Goal: Task Accomplishment & Management: Complete application form

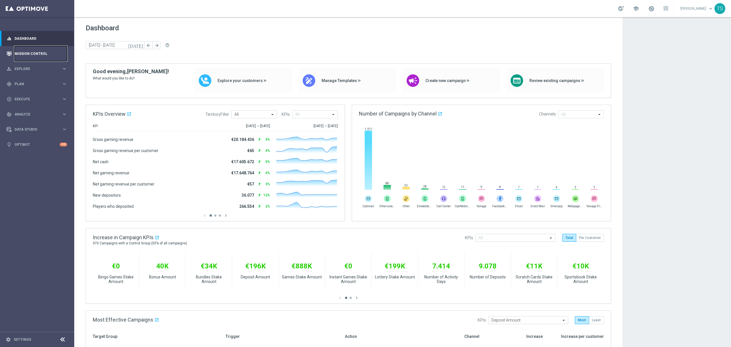
click at [40, 52] on link "Mission Control" at bounding box center [41, 53] width 53 height 15
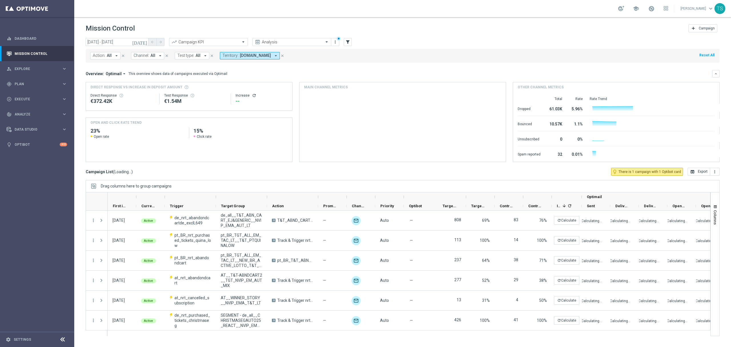
click at [145, 43] on icon "today" at bounding box center [139, 41] width 15 height 5
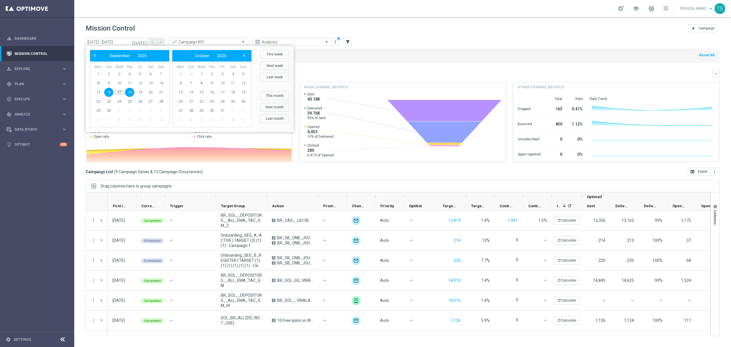
click at [130, 92] on span "18" at bounding box center [129, 92] width 9 height 9
type input "18 Sep 2025 - 18 Sep 2025"
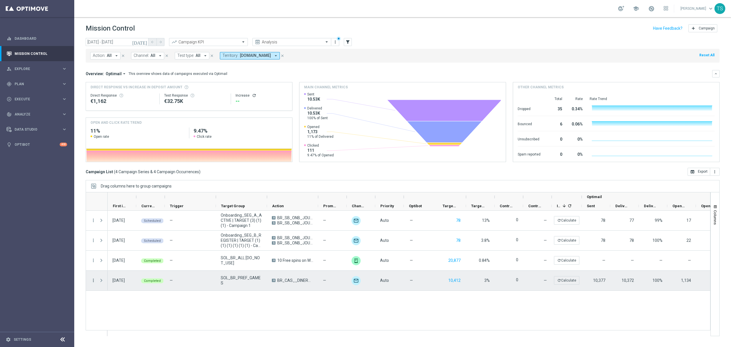
click at [94, 280] on icon "more_vert" at bounding box center [93, 279] width 5 height 5
click at [119, 257] on span "Duplicate and Edit" at bounding box center [119, 255] width 29 height 4
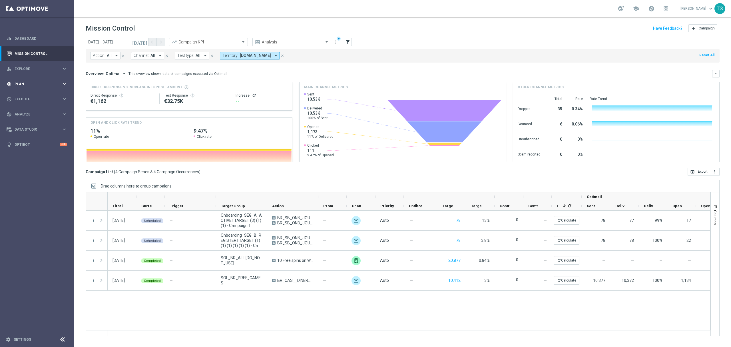
click at [42, 83] on span "Plan" at bounding box center [38, 83] width 47 height 3
click at [32, 152] on span "Execute" at bounding box center [38, 150] width 47 height 3
click at [37, 67] on span "Explore" at bounding box center [38, 68] width 47 height 3
click at [29, 152] on span "Plan" at bounding box center [38, 152] width 47 height 3
click at [31, 113] on span "Templates" at bounding box center [35, 112] width 41 height 3
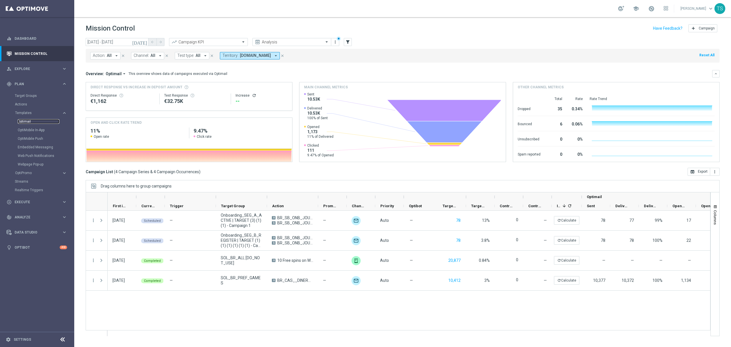
click at [32, 121] on link "Optimail" at bounding box center [39, 121] width 42 height 5
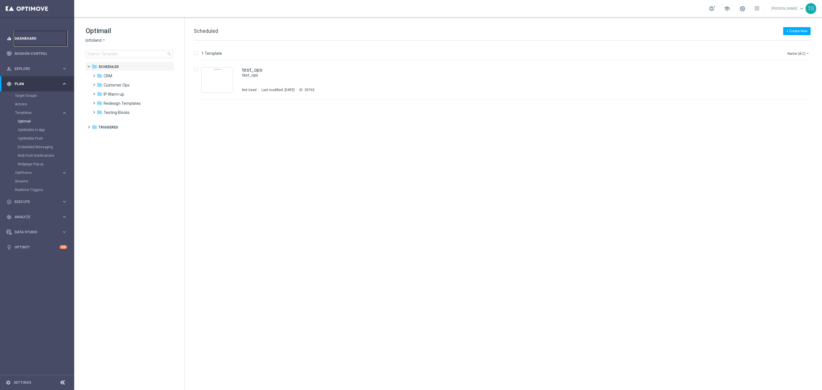
click at [42, 45] on link "Dashboard" at bounding box center [41, 38] width 53 height 15
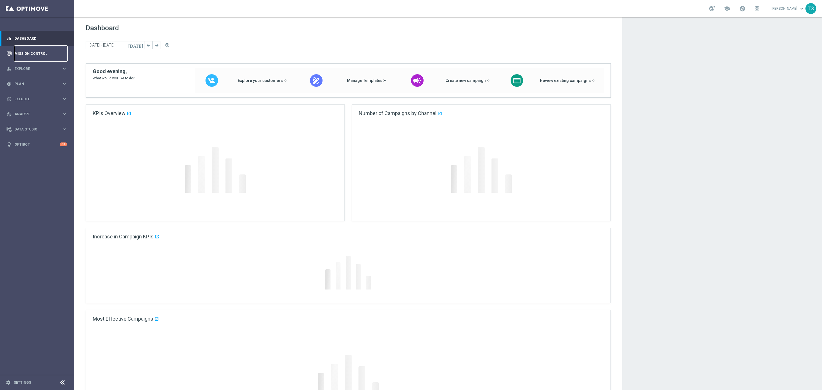
click at [39, 56] on link "Mission Control" at bounding box center [41, 53] width 53 height 15
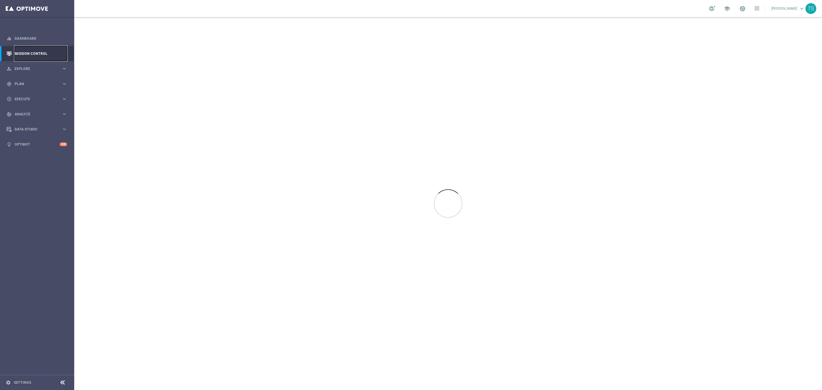
click at [38, 55] on link "Mission Control" at bounding box center [41, 53] width 53 height 15
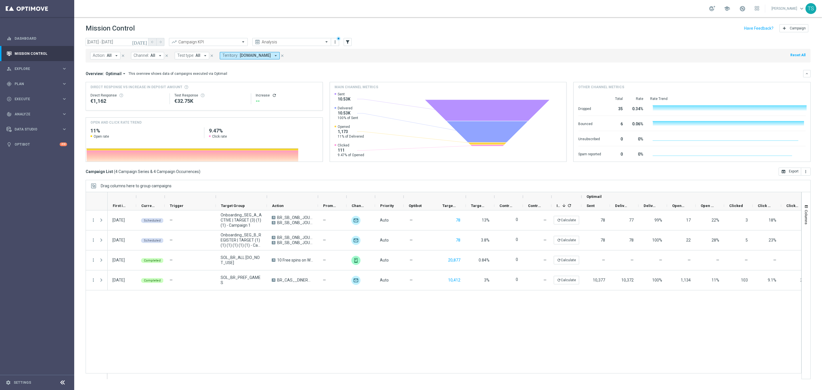
click at [146, 43] on icon "[DATE]" at bounding box center [139, 41] width 15 height 5
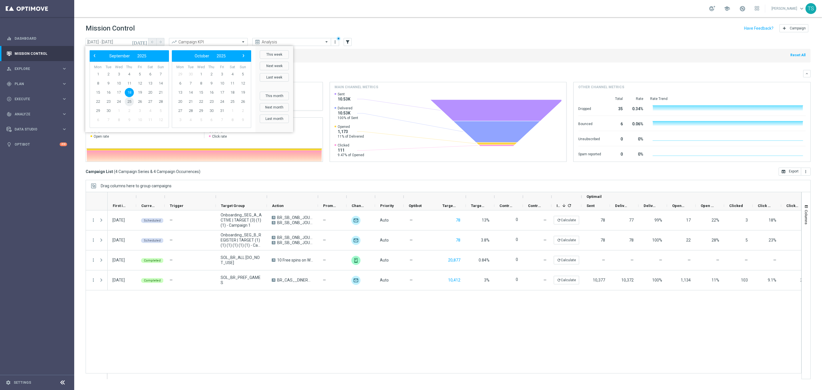
click at [130, 100] on span "25" at bounding box center [129, 101] width 9 height 9
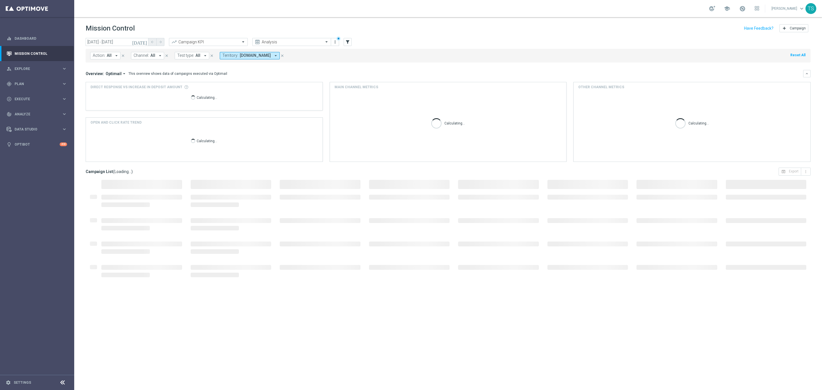
click at [145, 44] on icon "[DATE]" at bounding box center [139, 41] width 15 height 5
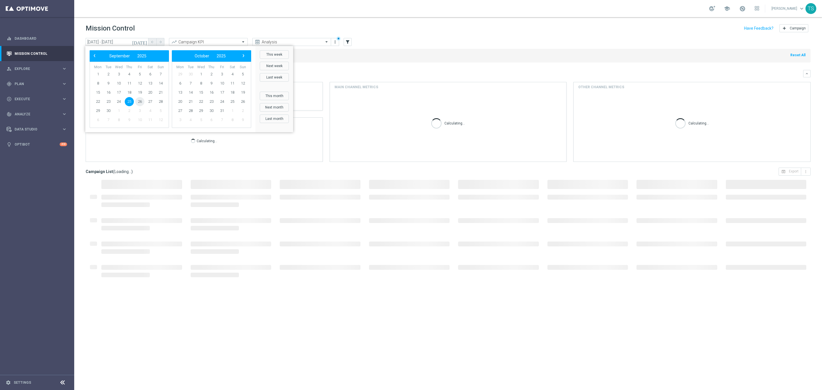
click at [136, 103] on span "26" at bounding box center [139, 101] width 9 height 9
type input "26 Sep 2025 - 26 Sep 2025"
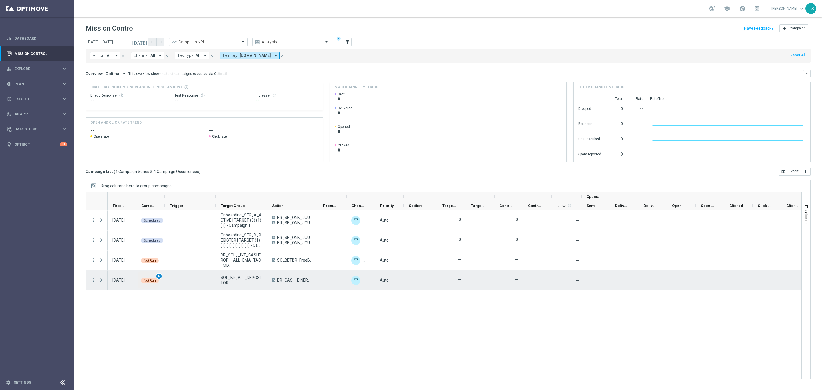
click at [157, 277] on span "play_arrow" at bounding box center [159, 276] width 4 height 4
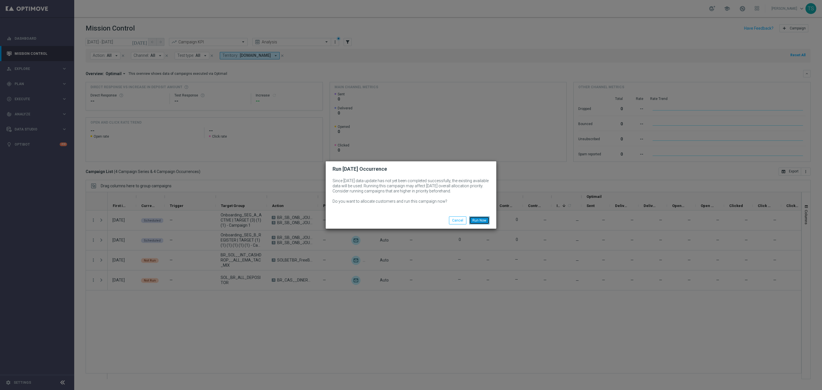
click at [478, 220] on button "Run Now" at bounding box center [479, 220] width 20 height 8
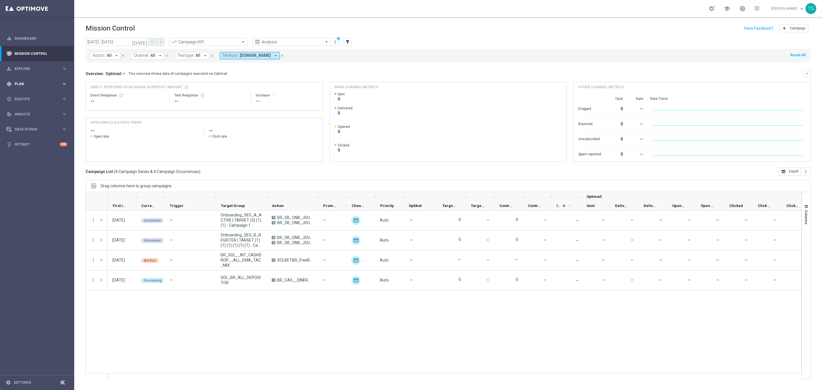
click at [27, 80] on div "gps_fixed Plan keyboard_arrow_right" at bounding box center [37, 83] width 74 height 15
click at [28, 120] on link "Optimail" at bounding box center [39, 121] width 42 height 5
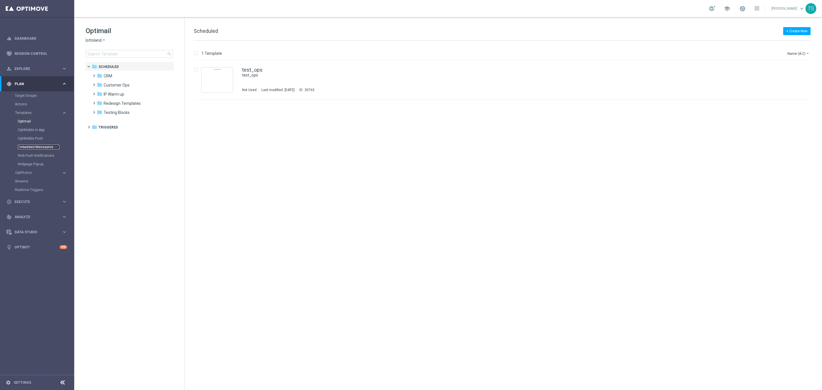
click at [38, 147] on link "Embedded Messaging" at bounding box center [39, 147] width 42 height 5
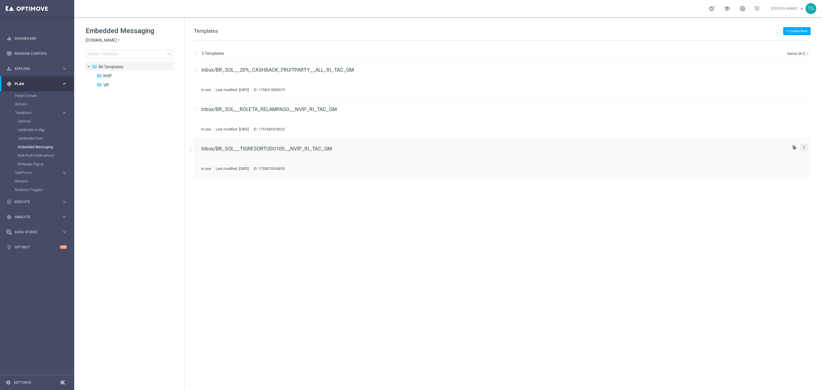
click at [730, 146] on icon "more_vert" at bounding box center [804, 147] width 5 height 5
click at [606, 171] on div "Inbox/BR_SOL__TIGRESORTUDO100__NVIP_RI_TAC_GM In use Last modified: Monday, Sep…" at bounding box center [502, 158] width 616 height 39
click at [730, 145] on icon "file_copy" at bounding box center [794, 147] width 5 height 5
click at [730, 186] on icon "more_vert" at bounding box center [804, 186] width 5 height 5
click at [664, 201] on div "Inbox/BR_SOL__TIGRESORTUDO100__NVIP_RI_TAC_GM(1) Not Used Last modified: Thursd…" at bounding box center [493, 198] width 585 height 25
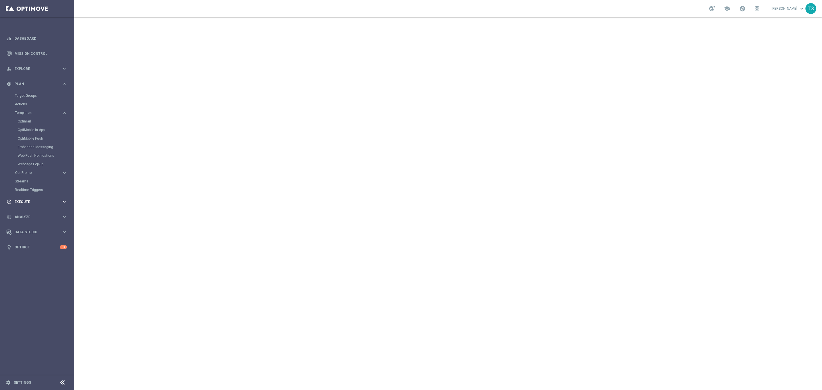
click at [30, 203] on div "play_circle_outline Execute" at bounding box center [34, 201] width 55 height 5
click at [36, 107] on div "Campaign Builder" at bounding box center [44, 110] width 59 height 9
click at [36, 110] on link "Campaign Builder" at bounding box center [37, 110] width 45 height 5
drag, startPoint x: 310, startPoint y: 136, endPoint x: 283, endPoint y: 141, distance: 26.9
click at [283, 141] on div at bounding box center [448, 203] width 748 height 373
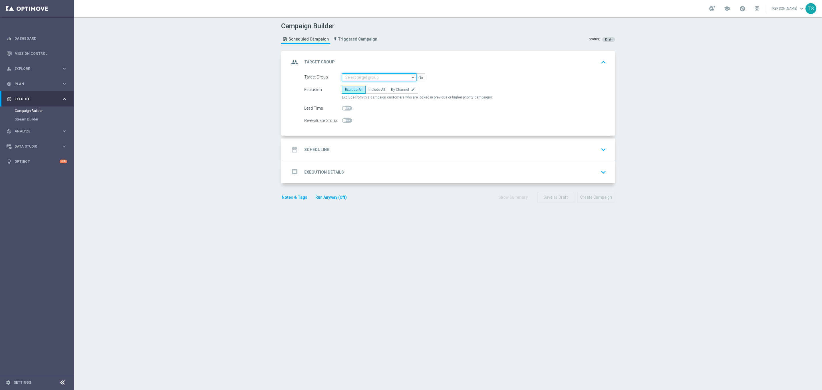
click at [351, 75] on input at bounding box center [379, 77] width 75 height 8
type input "pref"
drag, startPoint x: 361, startPoint y: 80, endPoint x: 305, endPoint y: 72, distance: 55.9
click at [306, 73] on div "group Target Group keyboard_arrow_up Target Group pref close Drag here to set r…" at bounding box center [449, 93] width 333 height 85
click at [369, 77] on input at bounding box center [379, 77] width 75 height 8
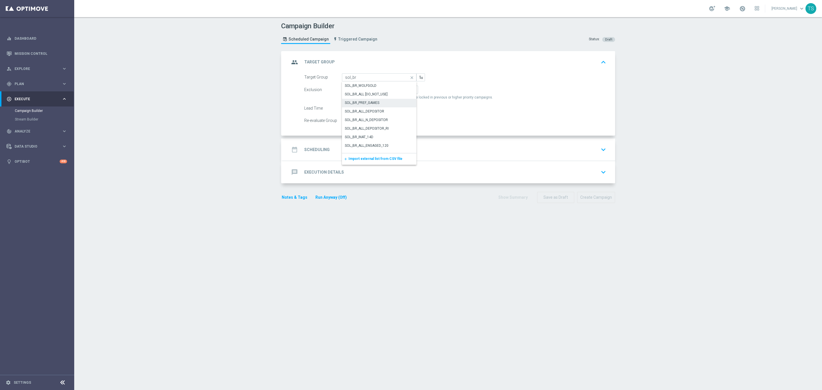
click at [396, 104] on div "SOL_BR_PREF_GAMES" at bounding box center [379, 103] width 75 height 8
type input "SOL_BR_PREF_GAMES"
click at [377, 92] on label "Include All" at bounding box center [376, 90] width 23 height 8
click at [372, 92] on input "Include All" at bounding box center [371, 91] width 4 height 4
radio input "true"
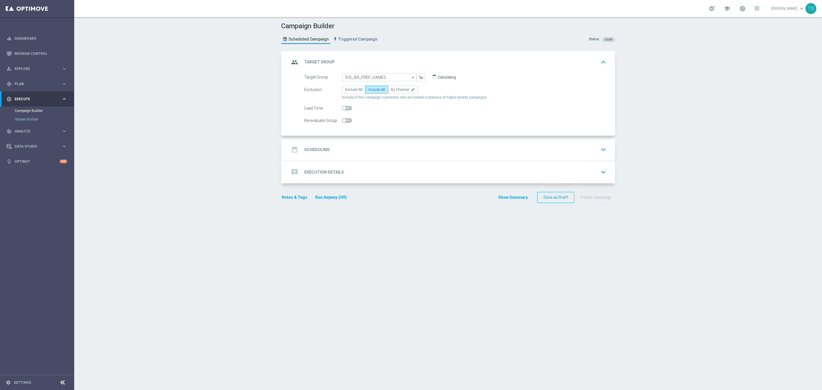
click at [587, 152] on div "date_range Scheduling keyboard_arrow_down" at bounding box center [448, 149] width 319 height 11
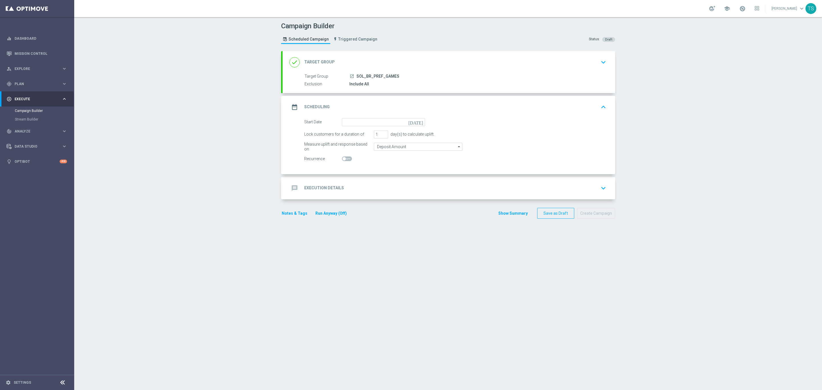
click at [416, 121] on icon "[DATE]" at bounding box center [416, 121] width 17 height 6
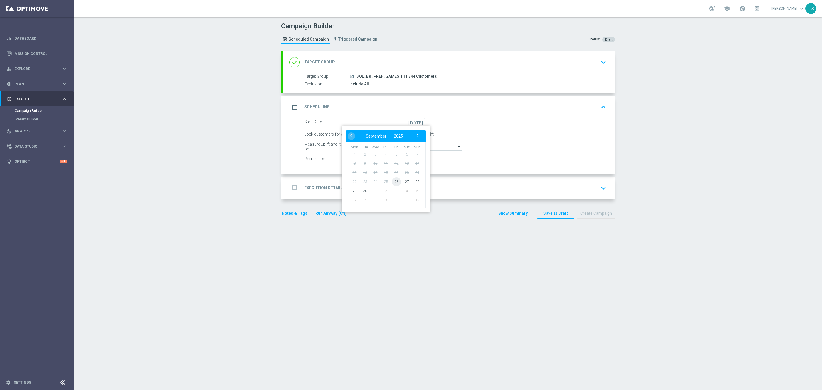
click at [394, 183] on span "26" at bounding box center [396, 181] width 9 height 9
type input "[DATE]"
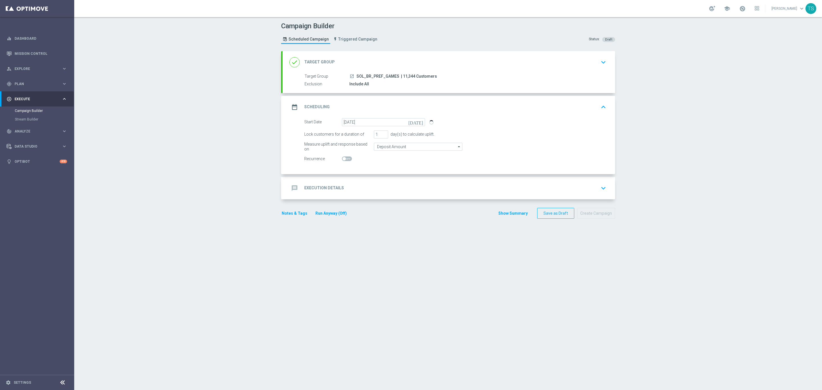
click at [599, 192] on icon "keyboard_arrow_down" at bounding box center [603, 188] width 9 height 9
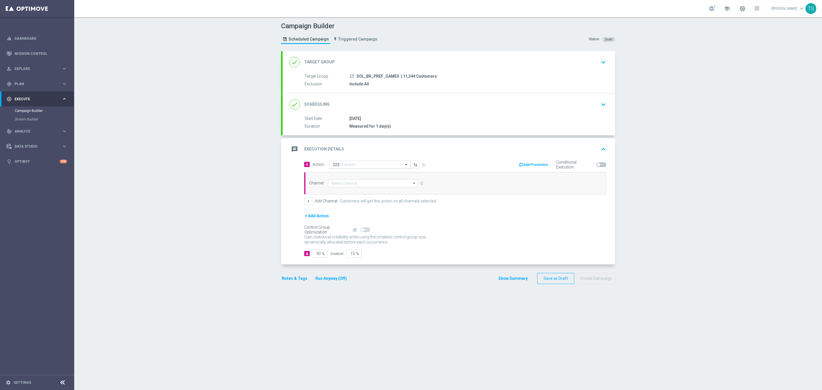
click at [390, 166] on input "222" at bounding box center [365, 164] width 64 height 5
click at [375, 170] on div "Quick find 22222222222222222222222222222222222222222222222222222222222" at bounding box center [369, 166] width 81 height 8
click at [378, 166] on input "22222222222222222222222222222222222222222222222222222222222" at bounding box center [365, 166] width 64 height 5
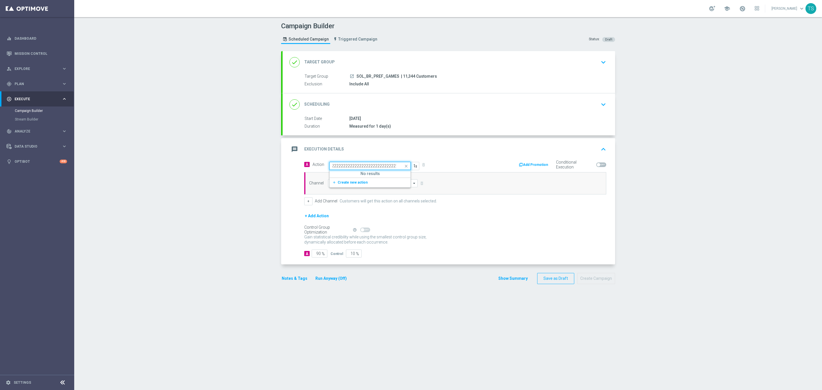
click at [379, 166] on input "22222222222222222222222222222222222222222222222222222222222" at bounding box center [365, 166] width 64 height 5
click at [380, 164] on div "Quick find 22222222222222222222222222222222222222222222222222222222222" at bounding box center [369, 166] width 81 height 8
click at [380, 165] on input "22222222222222222222222222222222222222222222222222222222222" at bounding box center [365, 166] width 64 height 5
click at [381, 166] on input "22222222222222222222222222222222222222222222222222222222222" at bounding box center [365, 166] width 64 height 5
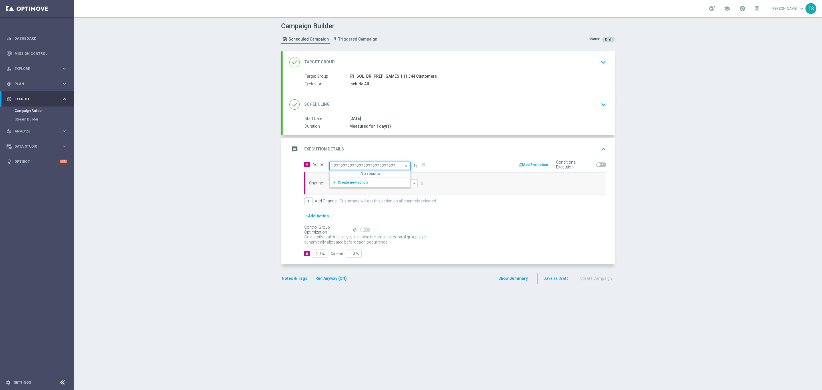
type input "222222222222222222222222222222222222222222222222222222222"
click at [373, 167] on input "222222222222222222222222222222222222222222222222222222222" at bounding box center [365, 166] width 64 height 5
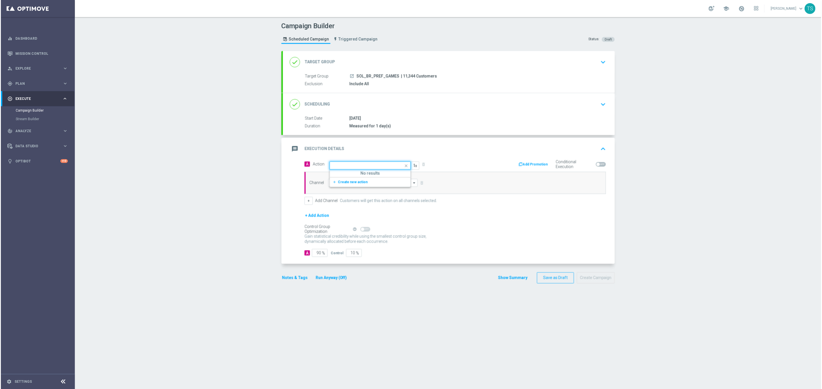
scroll to position [0, 0]
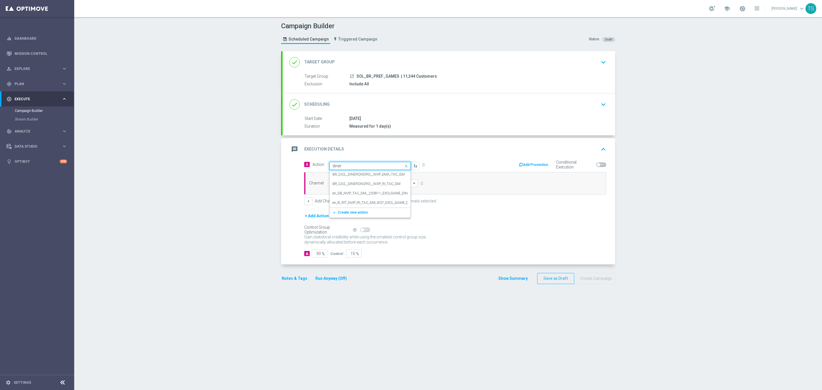
type input "dinero"
click at [396, 186] on div "BR_CAS__DINERONORO__NVIP_RI_TAC_GM edit" at bounding box center [370, 183] width 75 height 9
click at [376, 183] on input at bounding box center [373, 183] width 90 height 8
click at [365, 202] on div "Embedded Messaging" at bounding box center [373, 200] width 90 height 8
type input "Embedded Messaging"
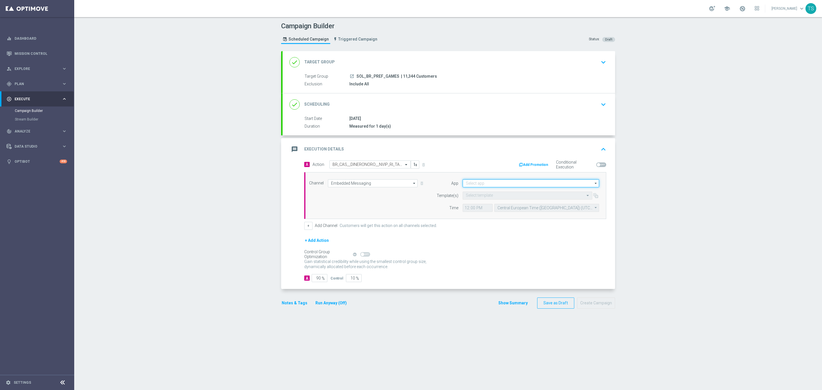
click at [494, 184] on input at bounding box center [531, 183] width 136 height 8
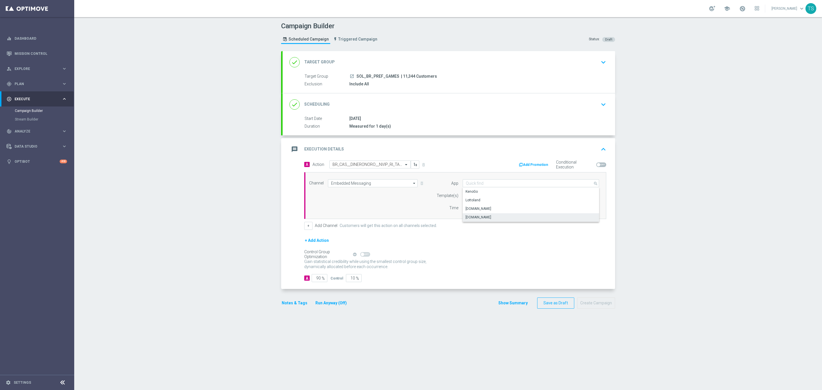
click at [492, 219] on div "[DOMAIN_NAME]" at bounding box center [531, 217] width 137 height 8
type input "[DOMAIN_NAME]"
click at [489, 198] on input "text" at bounding box center [522, 195] width 112 height 5
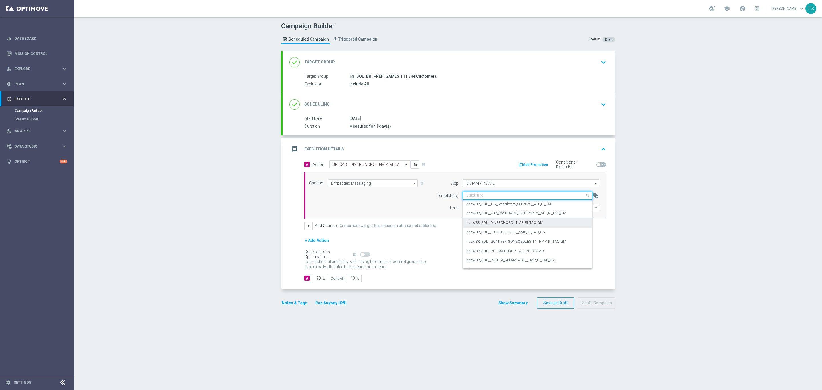
click at [515, 222] on label "Inbox/BR_SOL__DINERONORO__NVIP_RI_TAC_GM" at bounding box center [504, 222] width 77 height 5
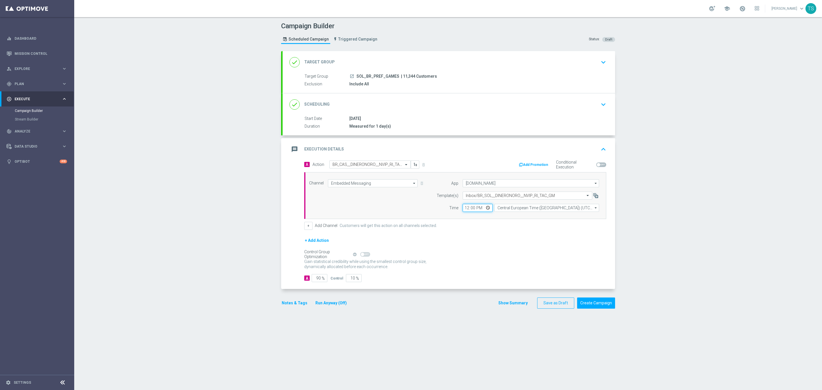
click at [485, 209] on input "12:00" at bounding box center [478, 208] width 30 height 8
type input "19:42"
click at [553, 267] on div "Gain statistical credibility while using the smallest control group size, dynam…" at bounding box center [455, 264] width 302 height 14
drag, startPoint x: 326, startPoint y: 280, endPoint x: 339, endPoint y: 280, distance: 13.7
click at [339, 280] on div "A 90 % Control 10 %" at bounding box center [455, 278] width 302 height 8
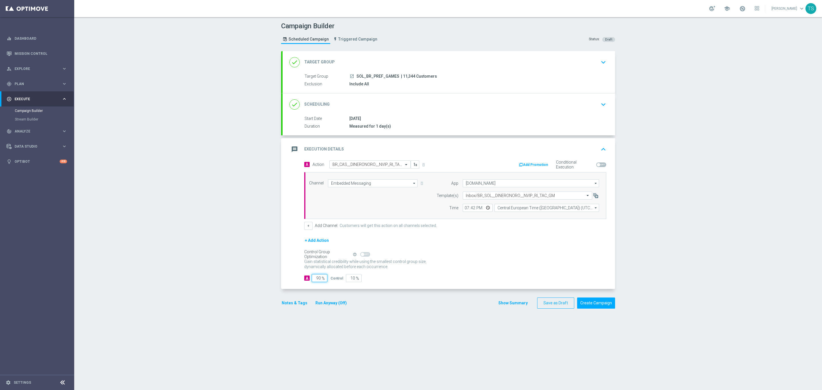
type input "9"
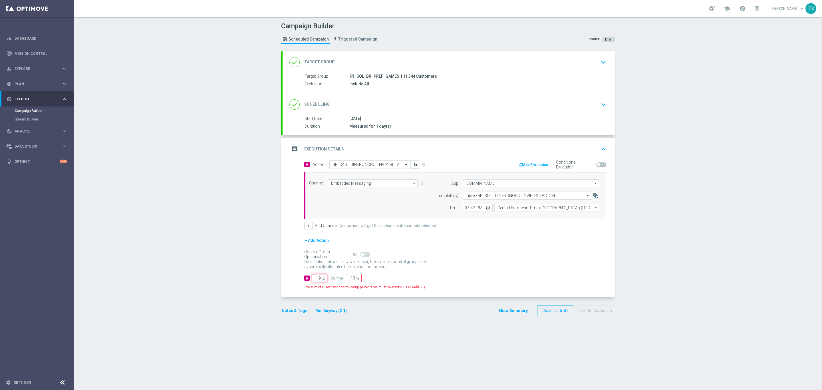
type input "91"
type input "100"
type input "1"
type input "99"
type input "10"
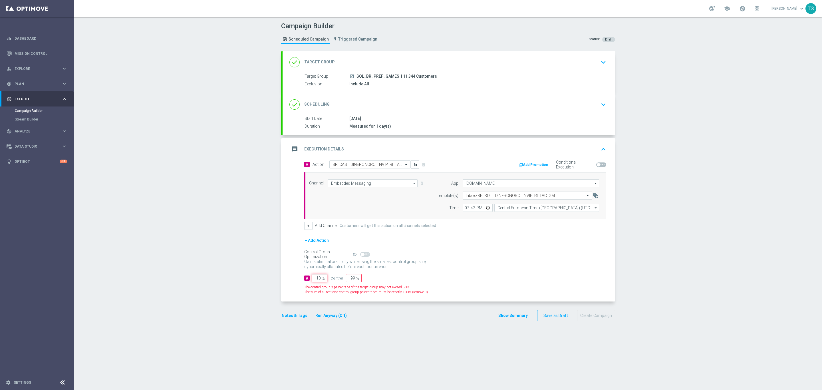
type input "90"
type input "100"
type input "0"
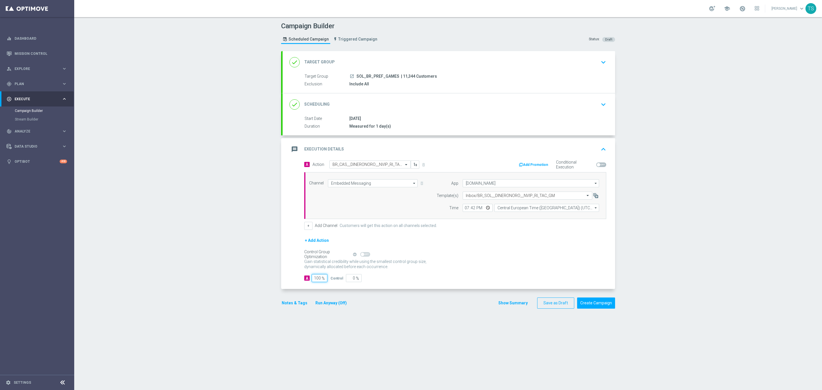
type input "100"
drag, startPoint x: 647, startPoint y: 270, endPoint x: 636, endPoint y: 286, distance: 19.0
click at [646, 270] on div "Campaign Builder Scheduled Campaign Triggered Campaign Status: Draft done Targe…" at bounding box center [448, 203] width 748 height 373
click at [603, 302] on button "Create Campaign" at bounding box center [596, 302] width 38 height 11
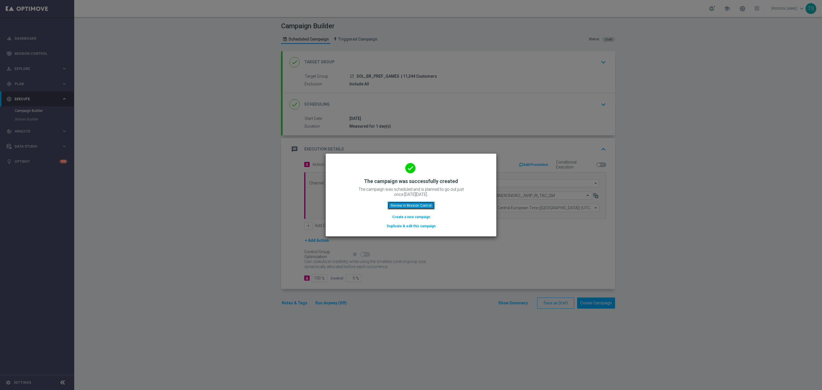
click at [413, 203] on button "Review in Mission Control" at bounding box center [411, 206] width 47 height 8
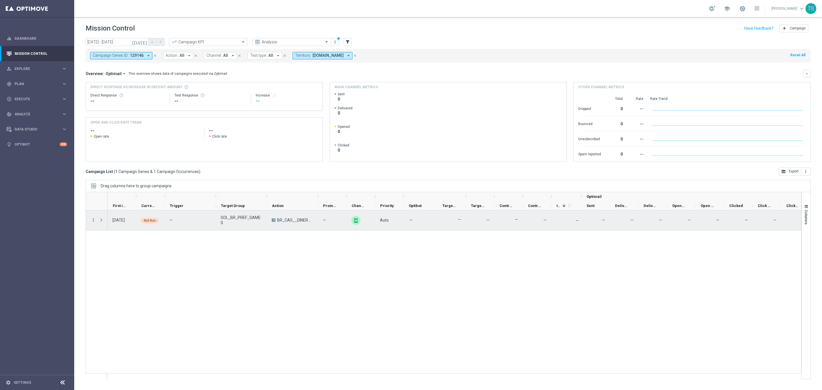
click at [93, 221] on icon "more_vert" at bounding box center [93, 220] width 5 height 5
click at [119, 274] on div "Edit" at bounding box center [131, 275] width 53 height 4
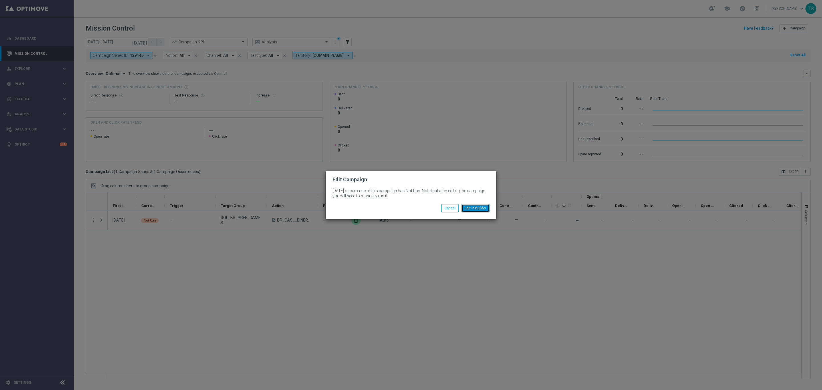
click at [479, 209] on button "Edit in Builder" at bounding box center [476, 208] width 28 height 8
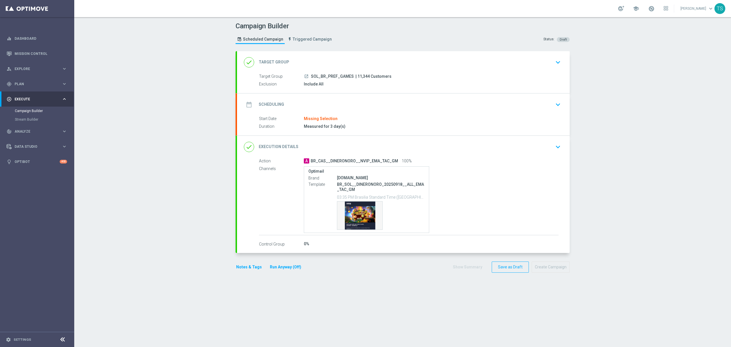
click at [503, 66] on div "done Target Group keyboard_arrow_down" at bounding box center [403, 62] width 319 height 11
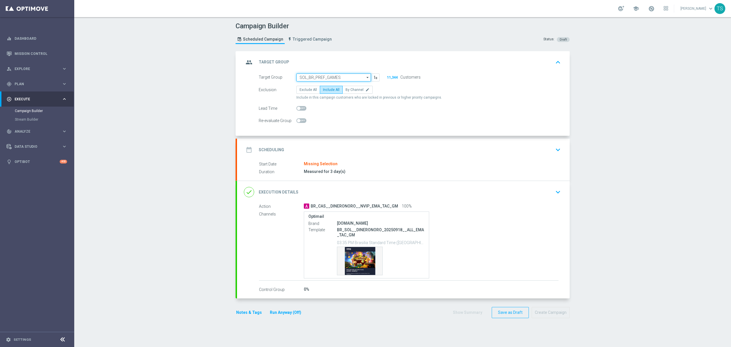
click at [345, 78] on input "SOL_BR_PREF_GAMES" at bounding box center [333, 77] width 75 height 8
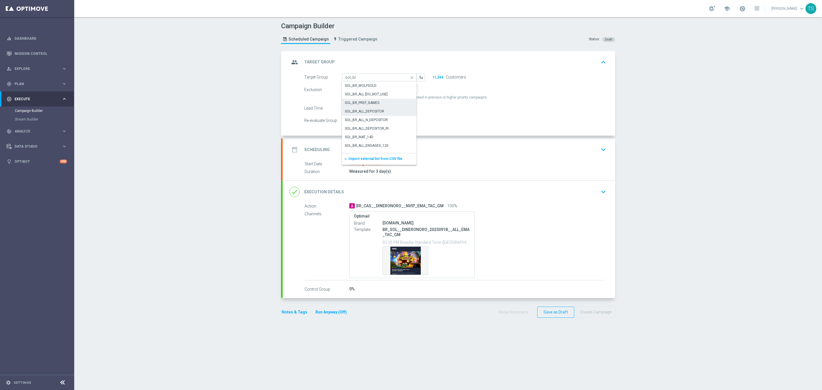
click at [392, 113] on div "SOL_BR_ALL_DEPOSITOR" at bounding box center [379, 111] width 75 height 8
type input "SOL_BR_ALL_DEPOSITOR"
click at [600, 152] on icon "keyboard_arrow_down" at bounding box center [603, 149] width 9 height 9
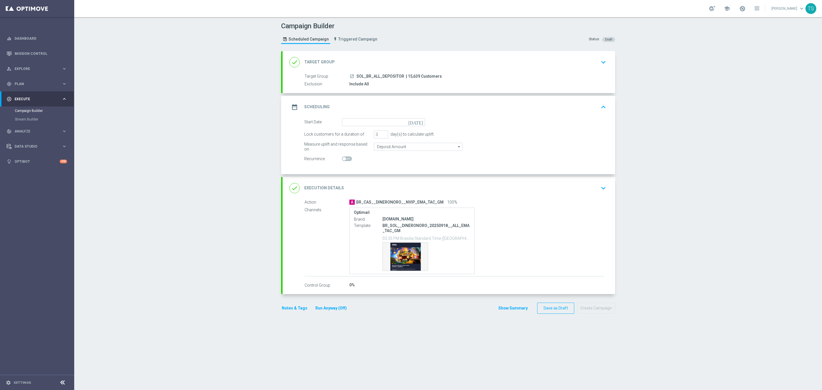
click at [418, 122] on icon "[DATE]" at bounding box center [416, 121] width 17 height 6
click at [392, 180] on span "26" at bounding box center [396, 181] width 9 height 9
type input "[DATE]"
click at [595, 311] on button "Create Campaign" at bounding box center [596, 308] width 38 height 11
click at [567, 310] on div at bounding box center [405, 195] width 822 height 390
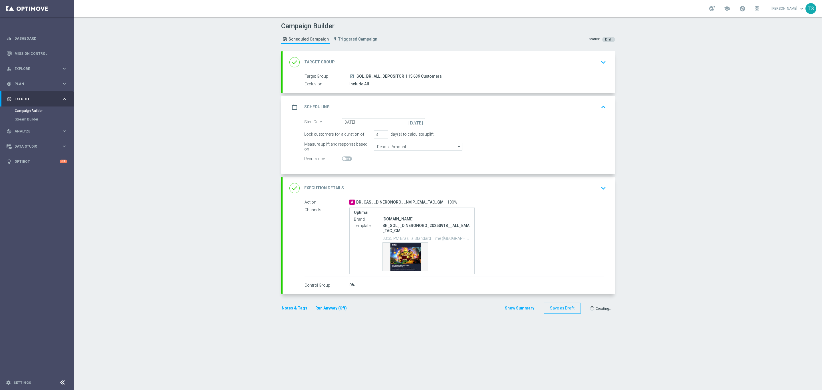
click at [567, 310] on div at bounding box center [405, 195] width 822 height 390
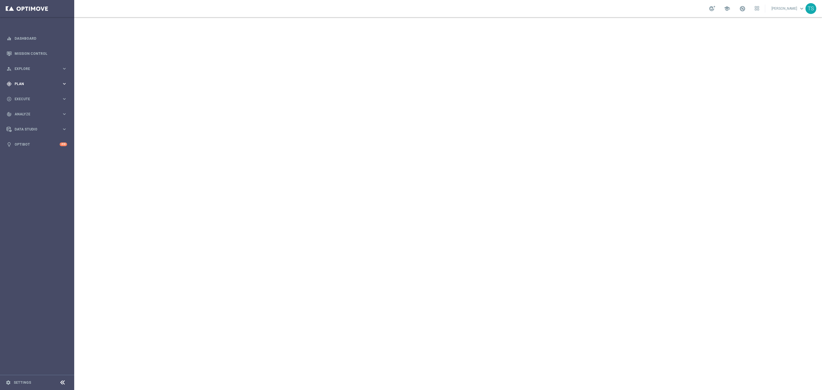
click at [31, 81] on div "gps_fixed Plan" at bounding box center [34, 83] width 55 height 5
click at [31, 107] on div "Actions" at bounding box center [44, 104] width 59 height 9
click at [32, 109] on accordion "Templates keyboard_arrow_right Optimail OptiMobile In-App OptiMobile Push Embed…" at bounding box center [44, 112] width 59 height 9
click at [27, 114] on span "Templates" at bounding box center [35, 112] width 41 height 3
click at [29, 121] on link "Optimail" at bounding box center [39, 121] width 42 height 5
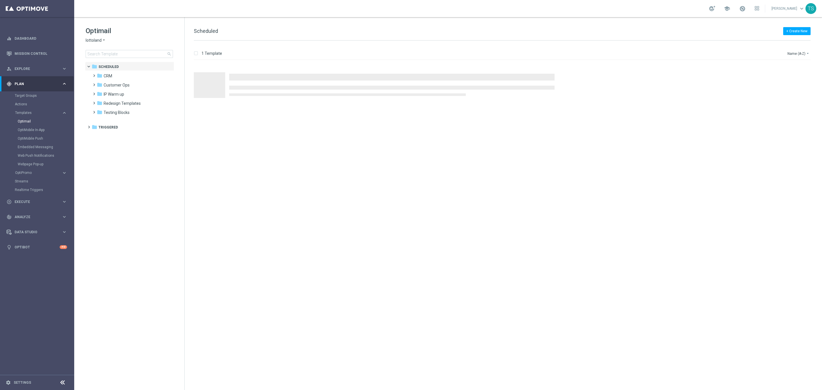
click at [97, 40] on span "lottoland" at bounding box center [94, 40] width 16 height 5
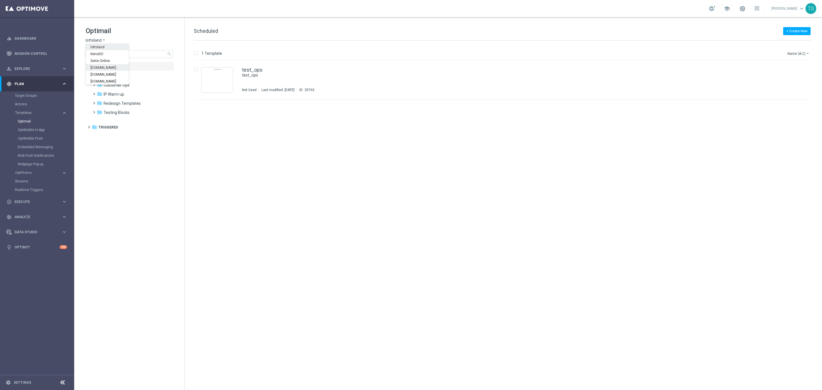
click at [0, 0] on span "[DOMAIN_NAME]" at bounding box center [0, 0] width 0 height 0
click at [124, 54] on input at bounding box center [129, 54] width 87 height 8
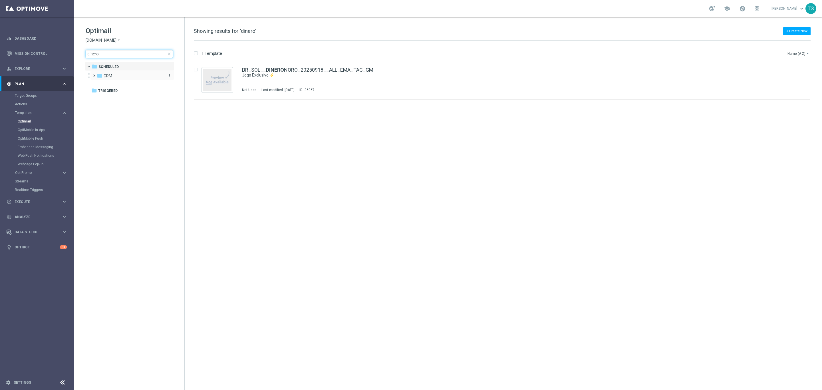
type input "dinero"
click at [123, 73] on div "folder CRM" at bounding box center [130, 76] width 66 height 7
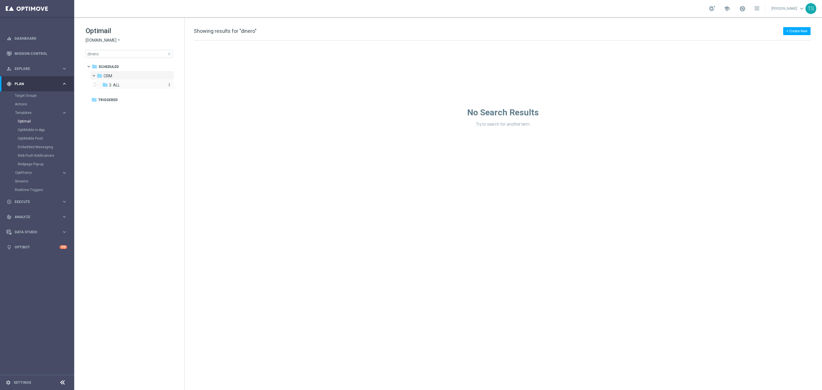
click at [124, 86] on div "folder 3. ALL" at bounding box center [132, 85] width 61 height 7
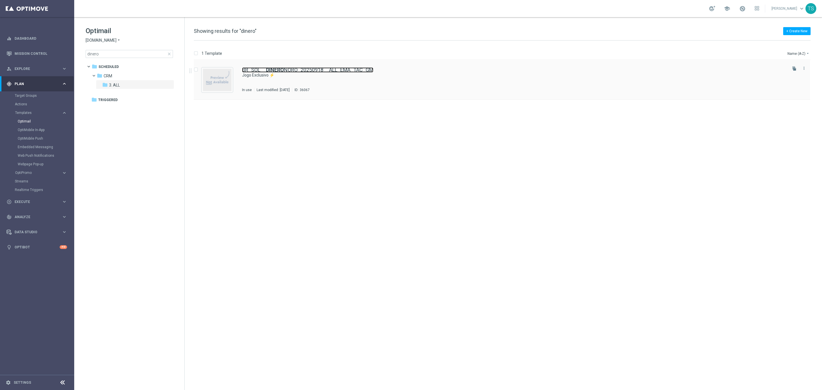
click at [289, 71] on link "BR_SOL__ DINERO NORO_20250918__ALL_EMA_TAC_GM" at bounding box center [307, 69] width 131 height 5
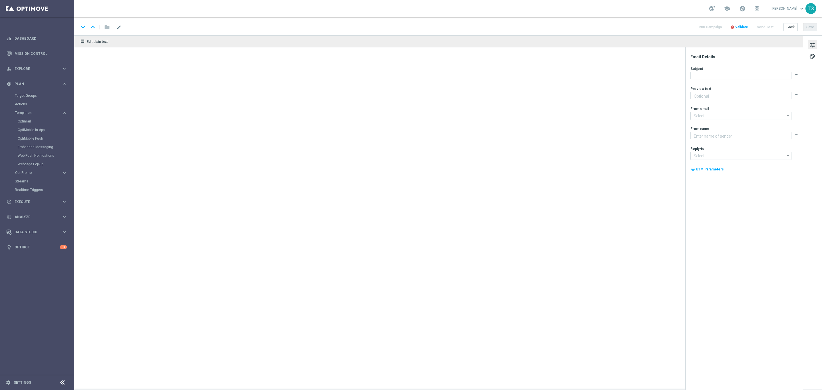
type textarea "Embarque nessa aventura dourada com Dinero N Oro Superbonus!"
type textarea "Sorte Online Betz"
type input "contato@email.sorteonline.bet.br"
type input "suporte@sorteonline.bet.br"
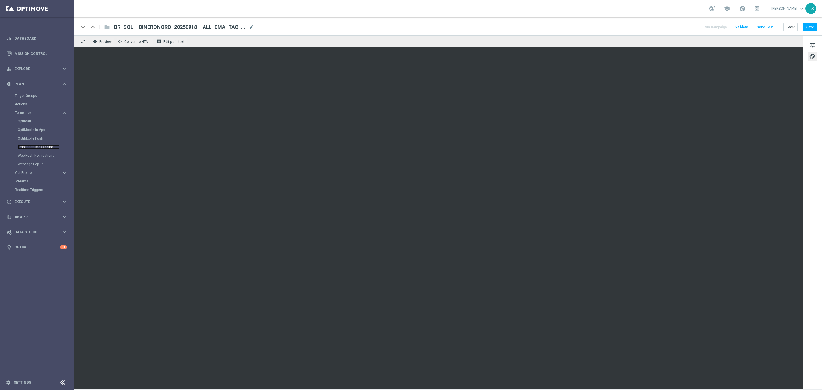
click at [35, 145] on link "Embedded Messaging" at bounding box center [39, 147] width 42 height 5
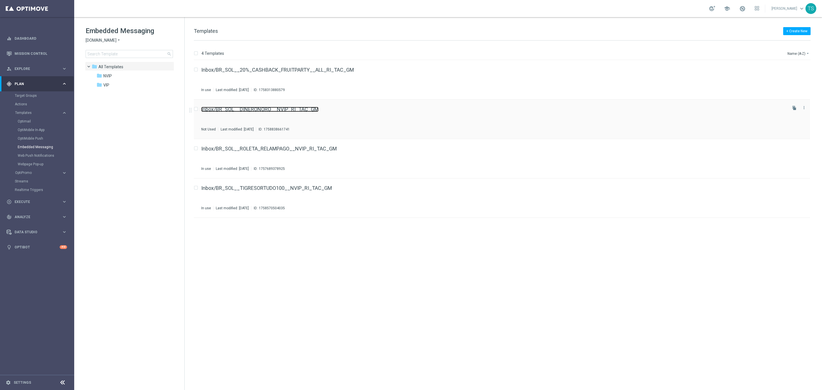
click at [274, 109] on link "Inbox/BR_SOL__DINERONORO__NVIP_RI_TAC_GM" at bounding box center [259, 109] width 117 height 5
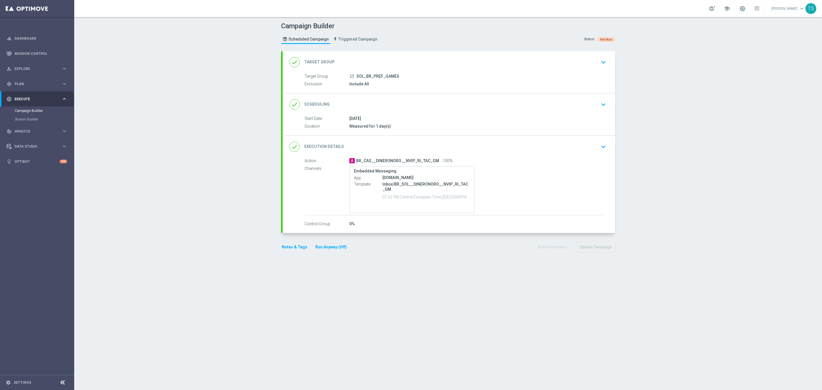
click at [600, 145] on icon "keyboard_arrow_down" at bounding box center [603, 146] width 9 height 9
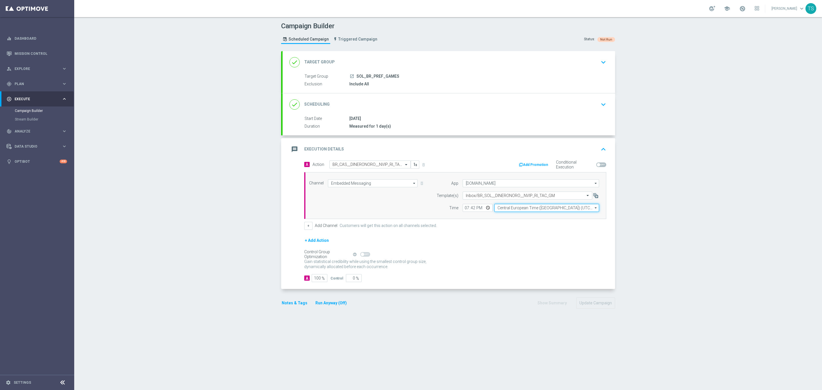
click at [545, 211] on input "Central European Time (Budapest) (UTC +02:00)" at bounding box center [546, 208] width 105 height 8
click at [545, 219] on div "Brasilia Standard Time (Sao Paulo) (UTC -03:00)" at bounding box center [543, 216] width 92 height 5
type input "Brasilia Standard Time (Sao Paulo) (UTC -03:00)"
click at [591, 301] on button "Update Campaign" at bounding box center [595, 302] width 39 height 11
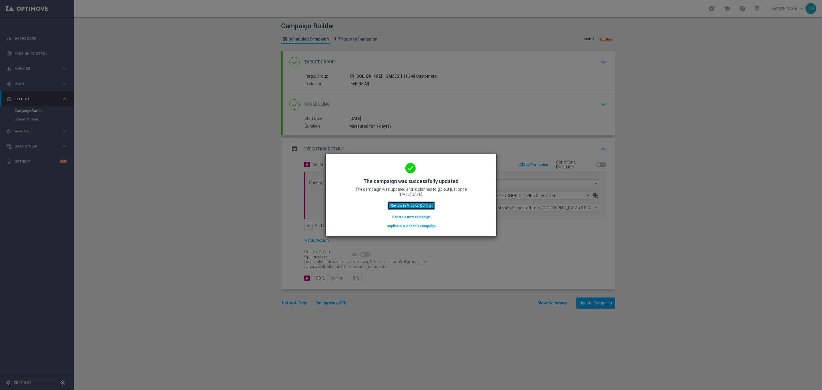
click at [409, 205] on button "Review in Mission Control" at bounding box center [411, 206] width 47 height 8
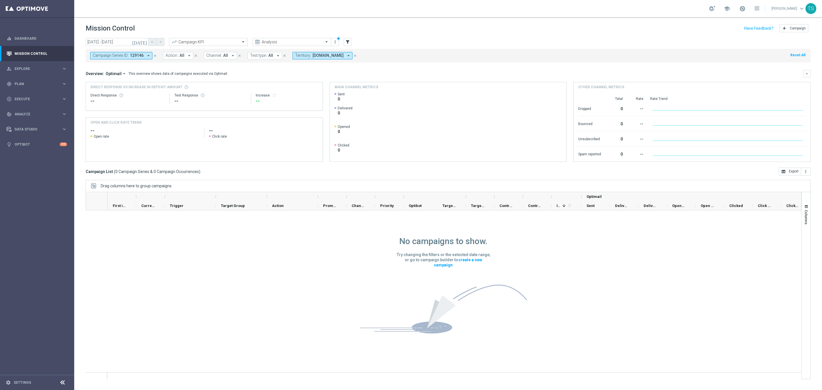
click at [145, 39] on icon "today" at bounding box center [139, 41] width 15 height 5
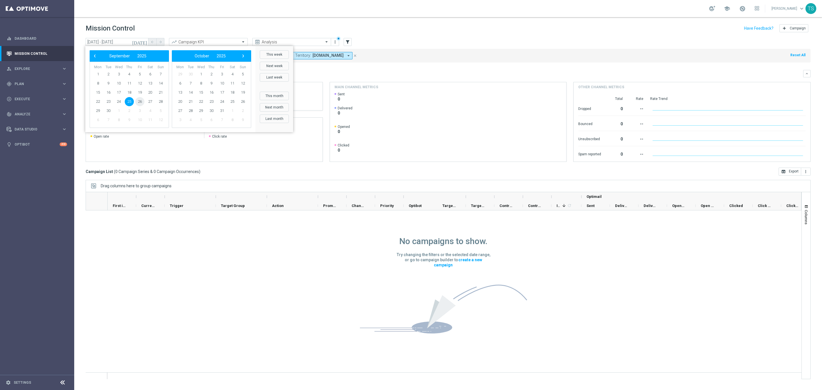
click at [139, 100] on span "26" at bounding box center [139, 101] width 9 height 9
type input "26 Sep 2025 - 26 Sep 2025"
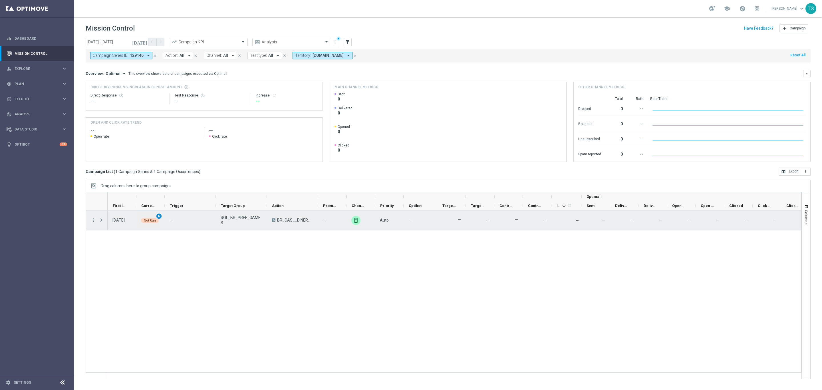
click at [160, 215] on span "play_arrow" at bounding box center [159, 216] width 4 height 4
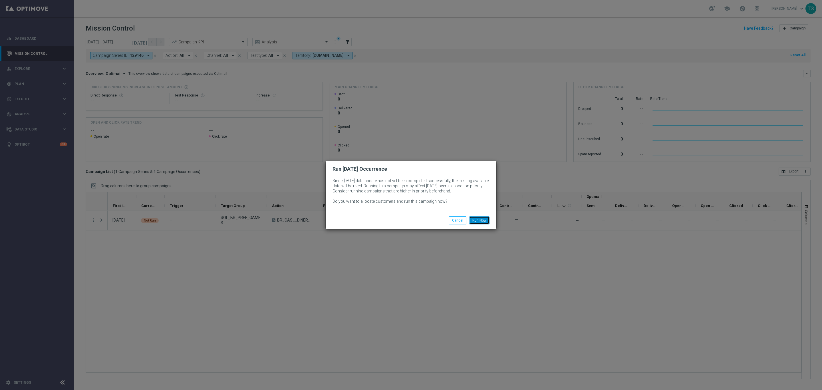
click at [479, 218] on button "Run Now" at bounding box center [479, 220] width 20 height 8
